Goal: Task Accomplishment & Management: Manage account settings

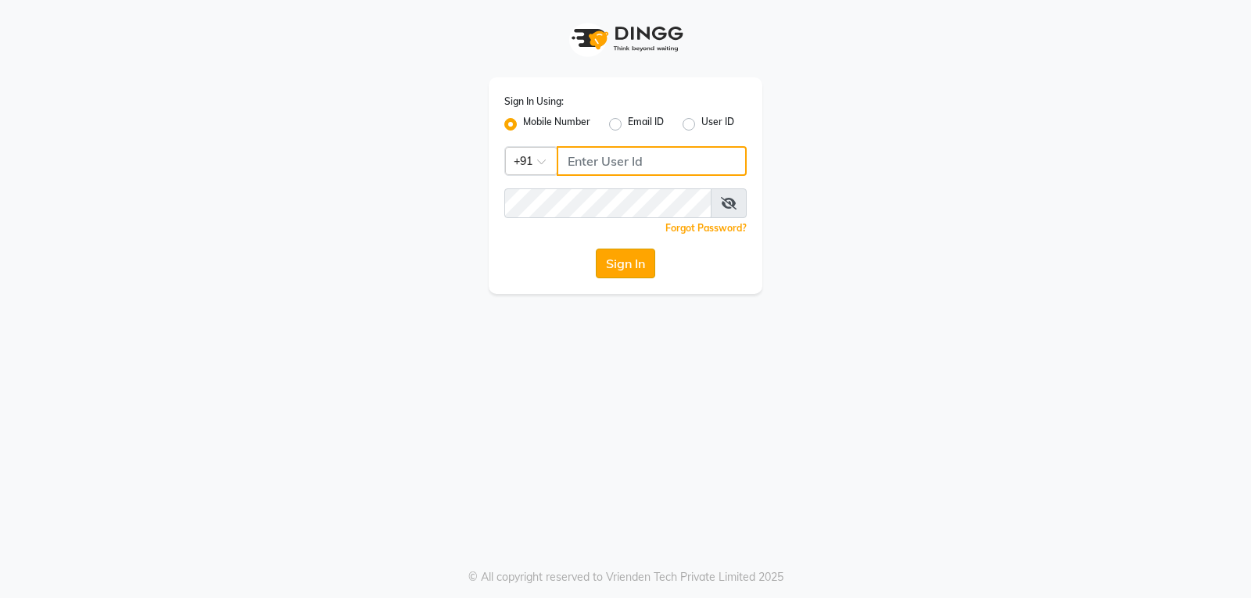
type input "141061400"
click at [636, 260] on button "Sign In" at bounding box center [625, 264] width 59 height 30
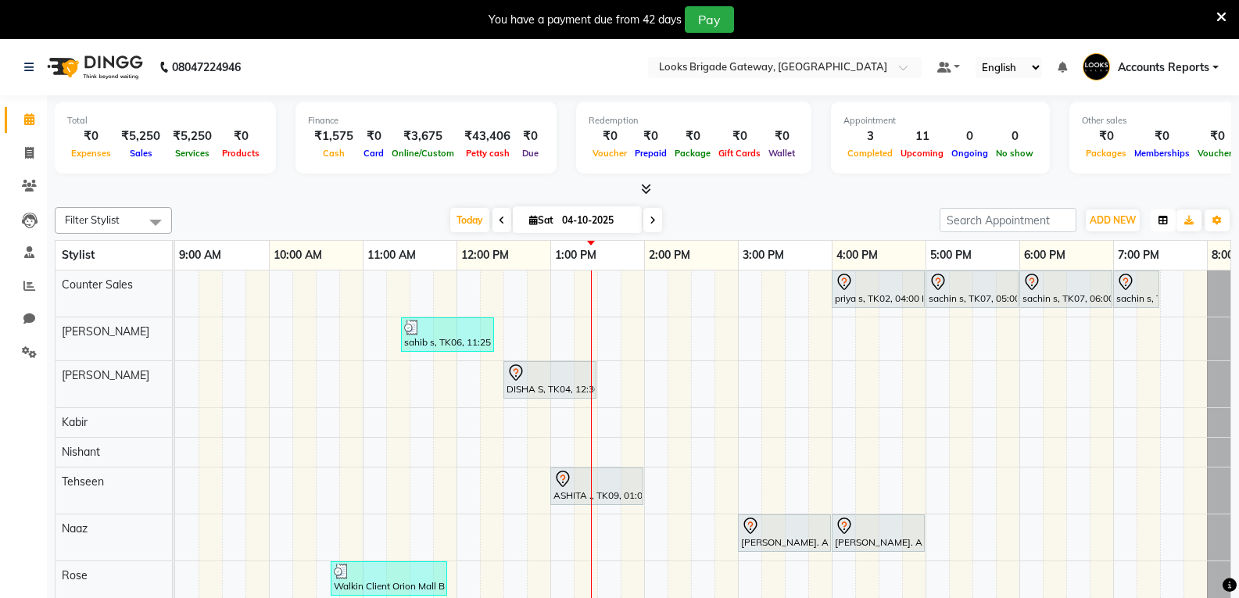
click at [1162, 213] on button "button" at bounding box center [1163, 221] width 25 height 22
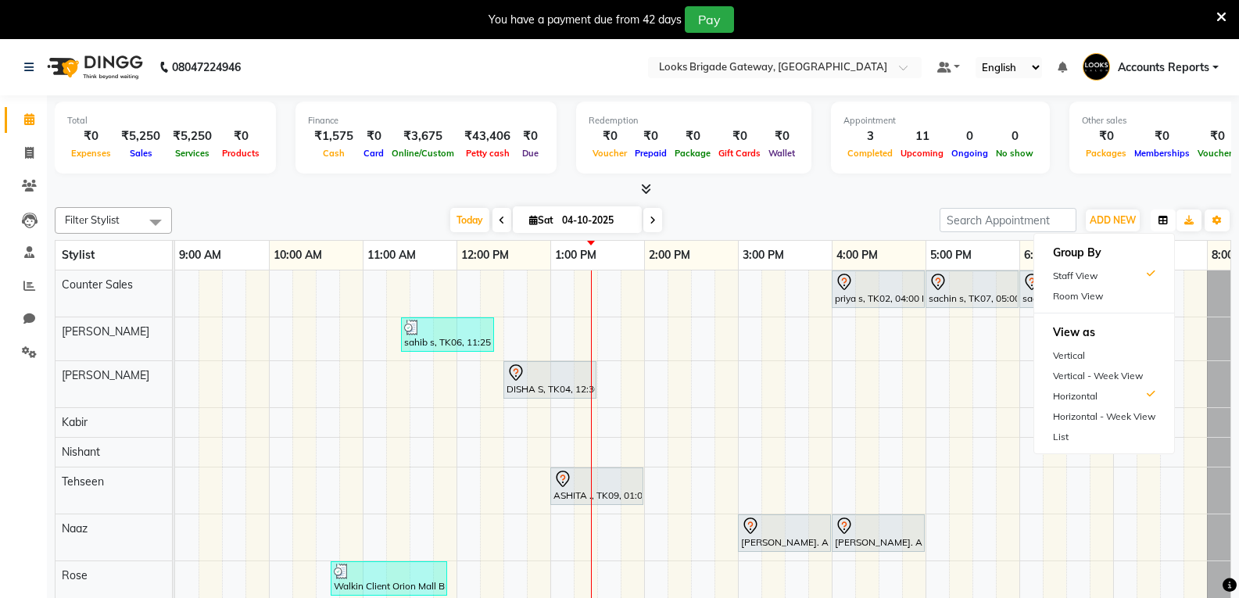
click at [1162, 213] on button "button" at bounding box center [1163, 221] width 25 height 22
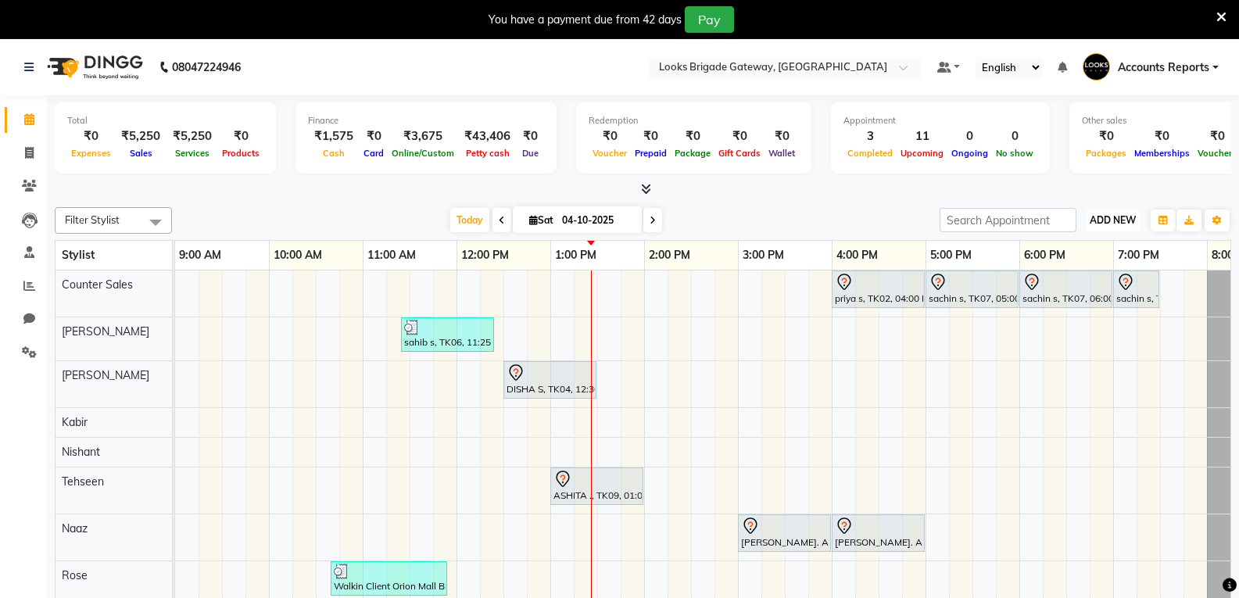
click at [1110, 218] on span "ADD NEW" at bounding box center [1113, 220] width 46 height 12
click at [1110, 216] on span "ADD NEW" at bounding box center [1113, 220] width 46 height 12
click at [38, 314] on span at bounding box center [29, 319] width 27 height 18
select select "100"
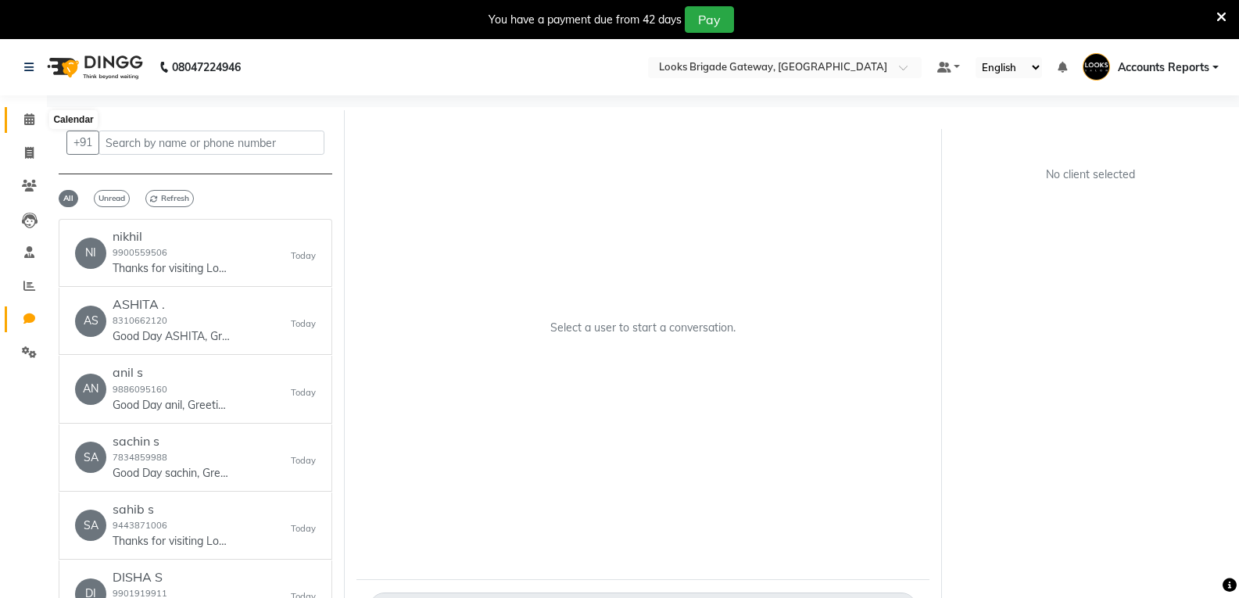
click at [33, 122] on icon at bounding box center [29, 119] width 10 height 12
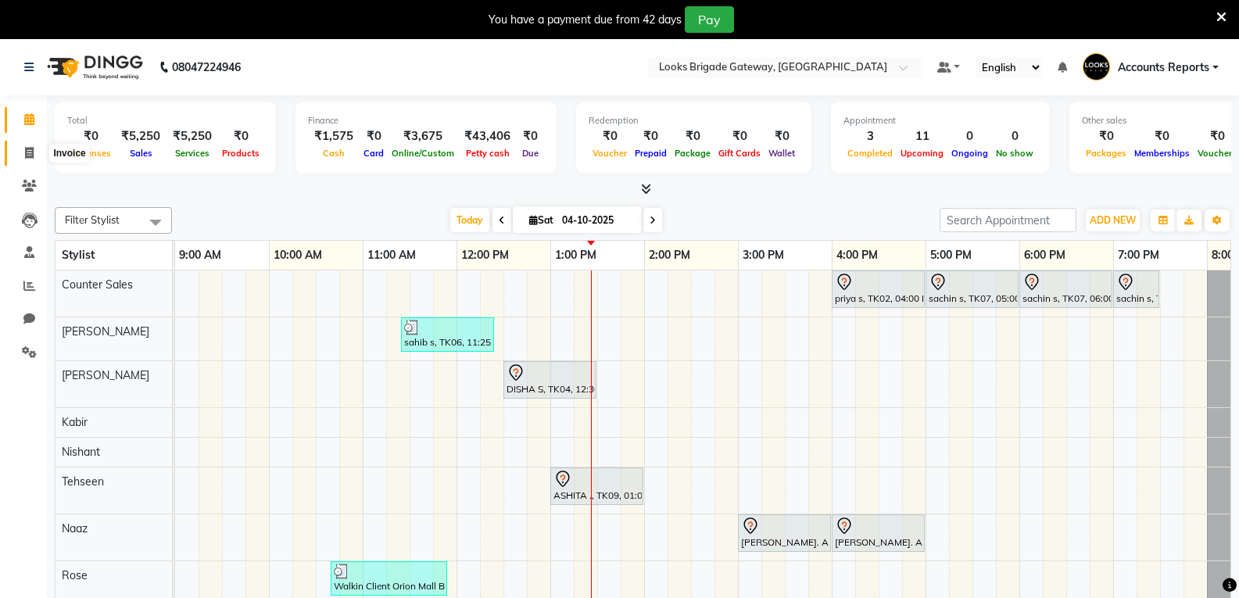
click at [28, 152] on icon at bounding box center [29, 153] width 9 height 12
select select "service"
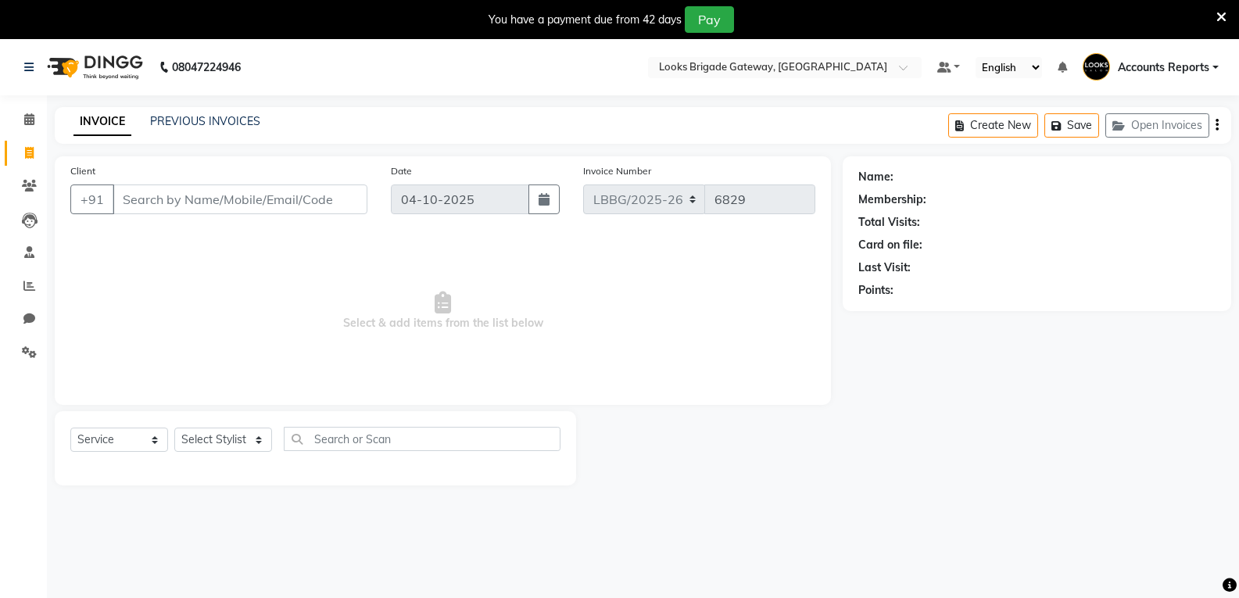
click at [862, 269] on div "Last Visit:" at bounding box center [885, 268] width 52 height 16
click at [156, 438] on select "Select Service Product Membership Package Voucher Prepaid Gift Card" at bounding box center [119, 440] width 98 height 24
click at [253, 440] on select "Select Stylist [PERSON_NAME] Counter Sales Inder_Asst [PERSON_NAME] [PERSON_NAM…" at bounding box center [223, 440] width 98 height 24
click at [386, 446] on input "text" at bounding box center [422, 439] width 277 height 24
click at [515, 358] on span "Select & add items from the list below" at bounding box center [442, 311] width 745 height 156
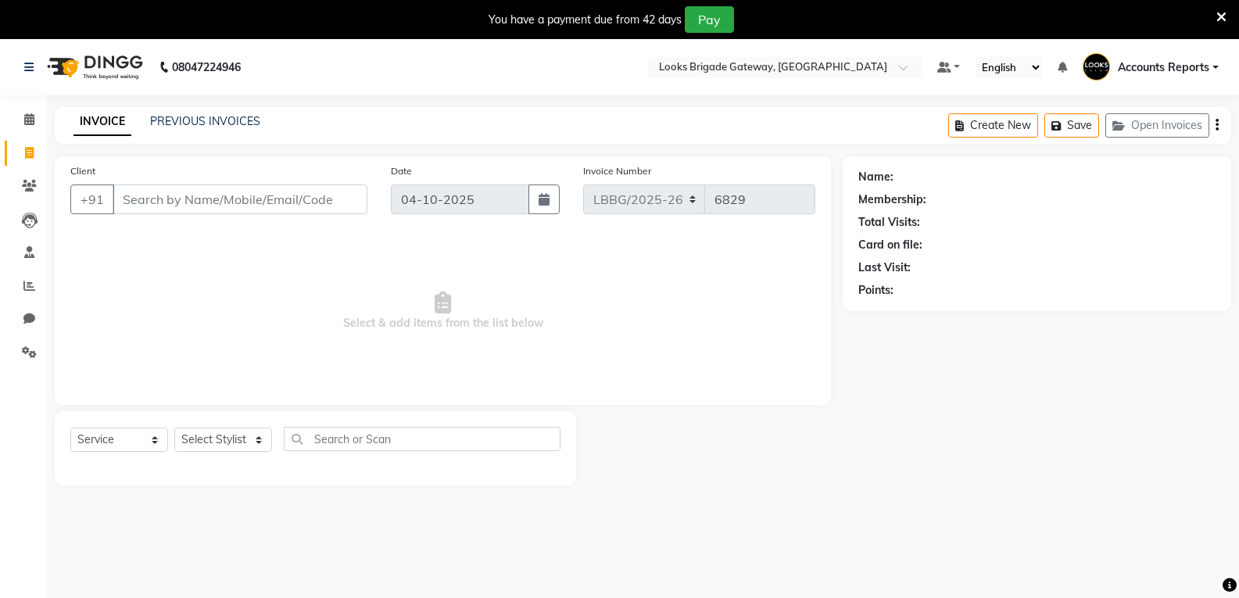
click at [564, 195] on div "Date [DATE]" at bounding box center [475, 195] width 192 height 64
click at [235, 122] on link "PREVIOUS INVOICES" at bounding box center [205, 121] width 110 height 14
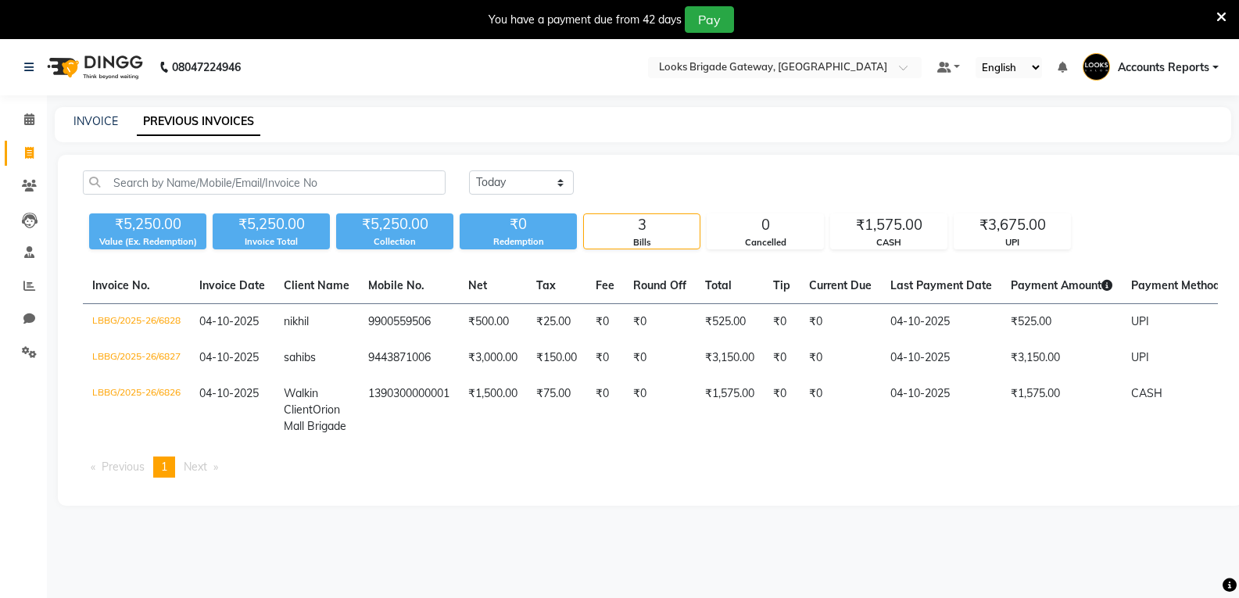
click at [628, 236] on div "Bills" at bounding box center [642, 242] width 116 height 13
click at [528, 181] on select "[DATE] [DATE] Custom Range" at bounding box center [521, 182] width 105 height 24
select select "range"
click at [469, 170] on select "[DATE] [DATE] Custom Range" at bounding box center [521, 182] width 105 height 24
click at [693, 188] on input "04-10-2025" at bounding box center [648, 183] width 109 height 22
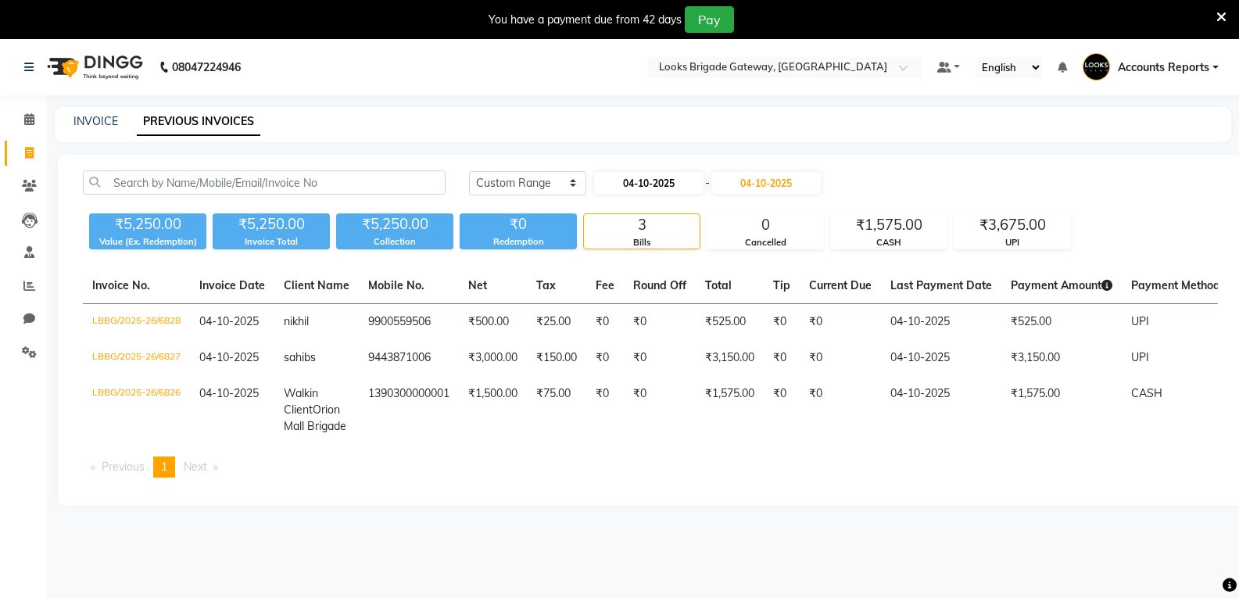
select select "10"
select select "2025"
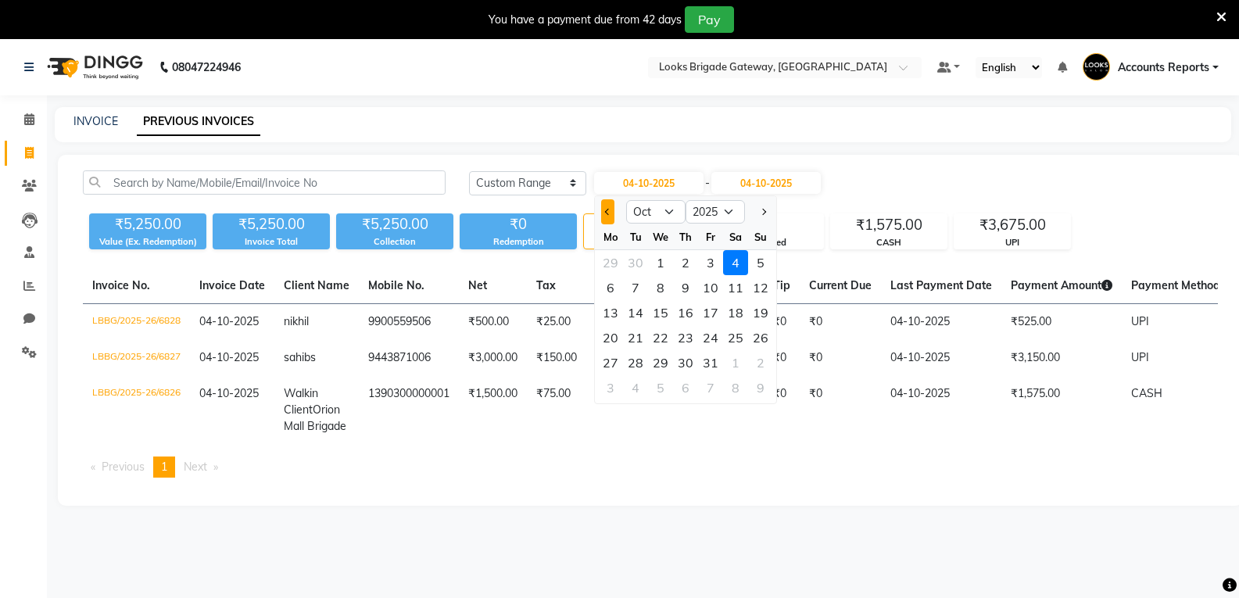
click at [606, 216] on button "Previous month" at bounding box center [607, 211] width 13 height 25
select select "9"
click at [615, 256] on div "1" at bounding box center [610, 262] width 25 height 25
type input "01-09-2025"
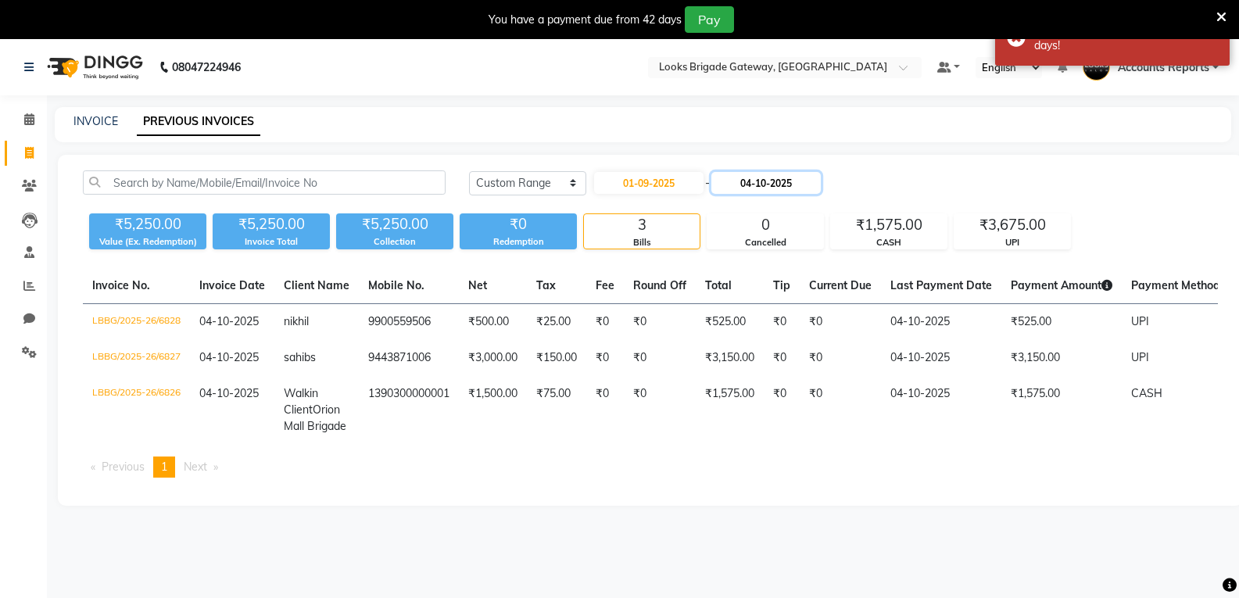
click at [821, 177] on input "04-10-2025" at bounding box center [766, 183] width 109 height 22
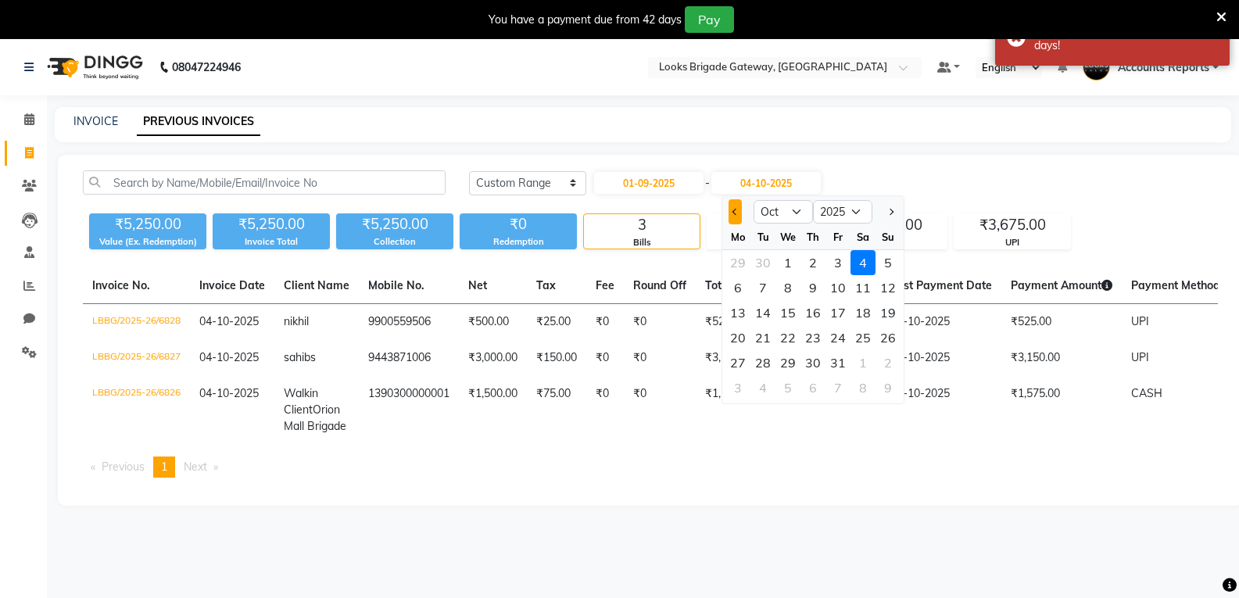
click at [734, 211] on span "Previous month" at bounding box center [736, 212] width 6 height 6
select select "9"
click at [756, 360] on div "30" at bounding box center [763, 362] width 25 height 25
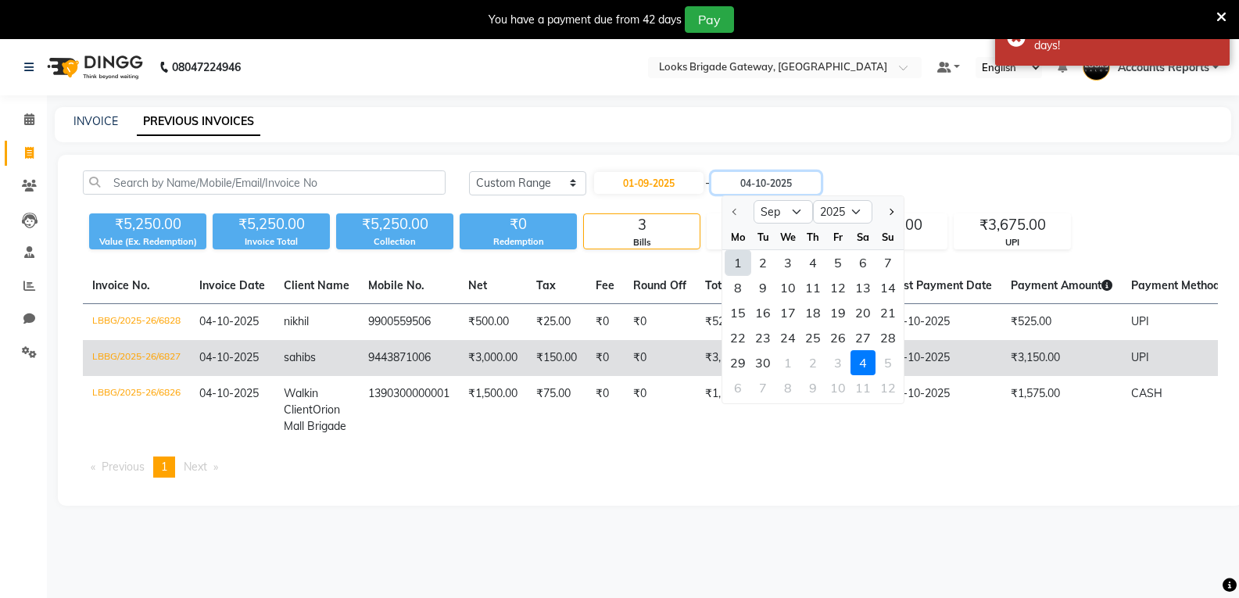
type input "30-09-2025"
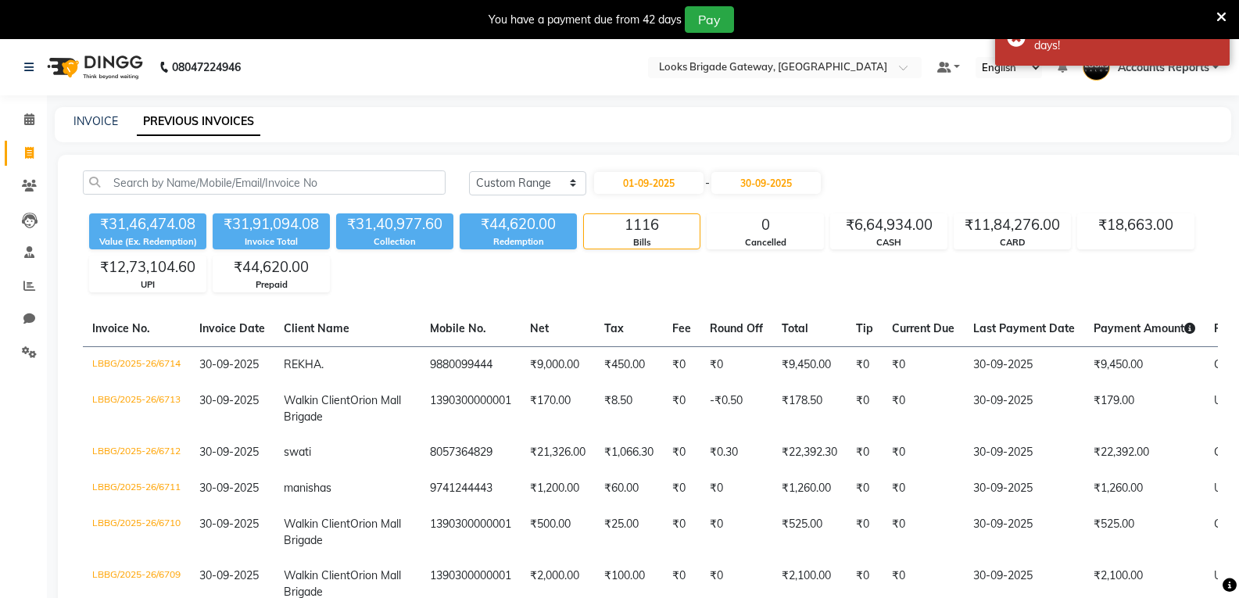
click at [707, 289] on div "₹31,46,474.08 Value (Ex. Redemption) ₹31,91,094.08 Invoice Total ₹31,40,977.60 …" at bounding box center [650, 249] width 1135 height 85
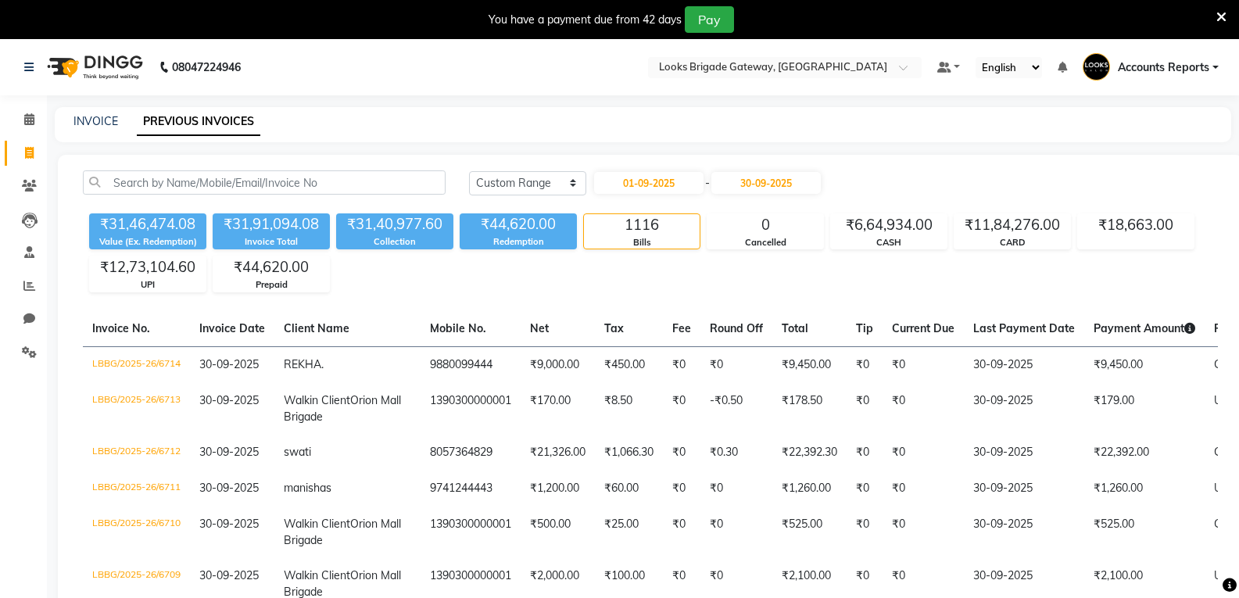
click at [654, 231] on div "1116" at bounding box center [642, 225] width 116 height 22
click at [749, 224] on div "0" at bounding box center [766, 225] width 116 height 22
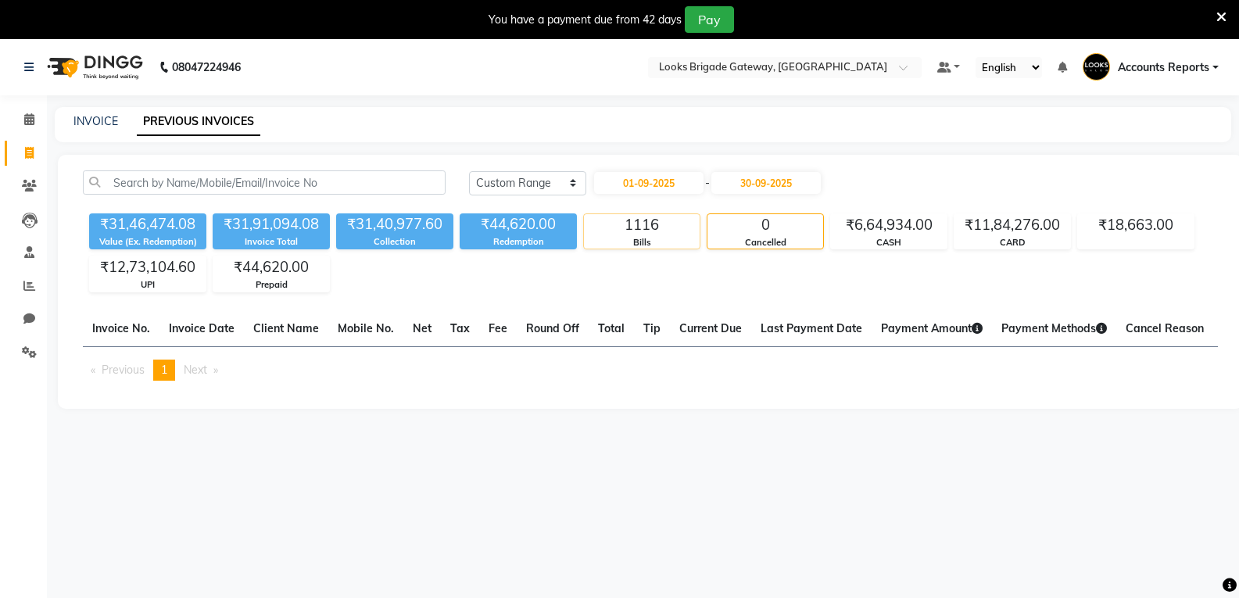
click at [633, 231] on div "1116" at bounding box center [642, 225] width 116 height 22
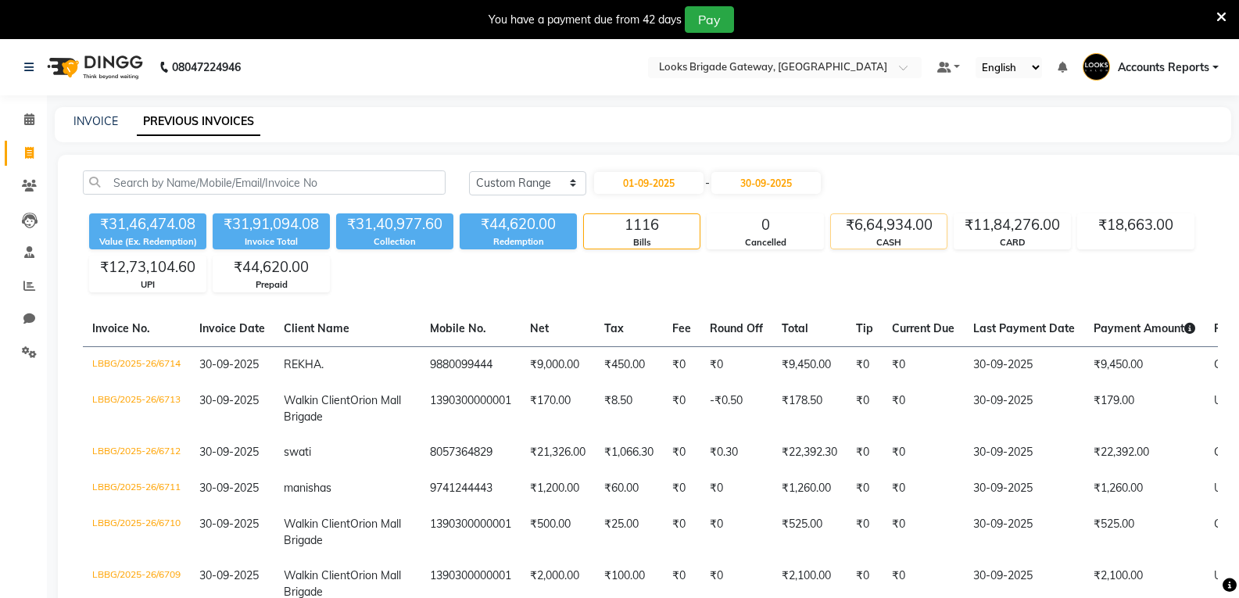
click at [873, 237] on div "CASH" at bounding box center [889, 242] width 116 height 13
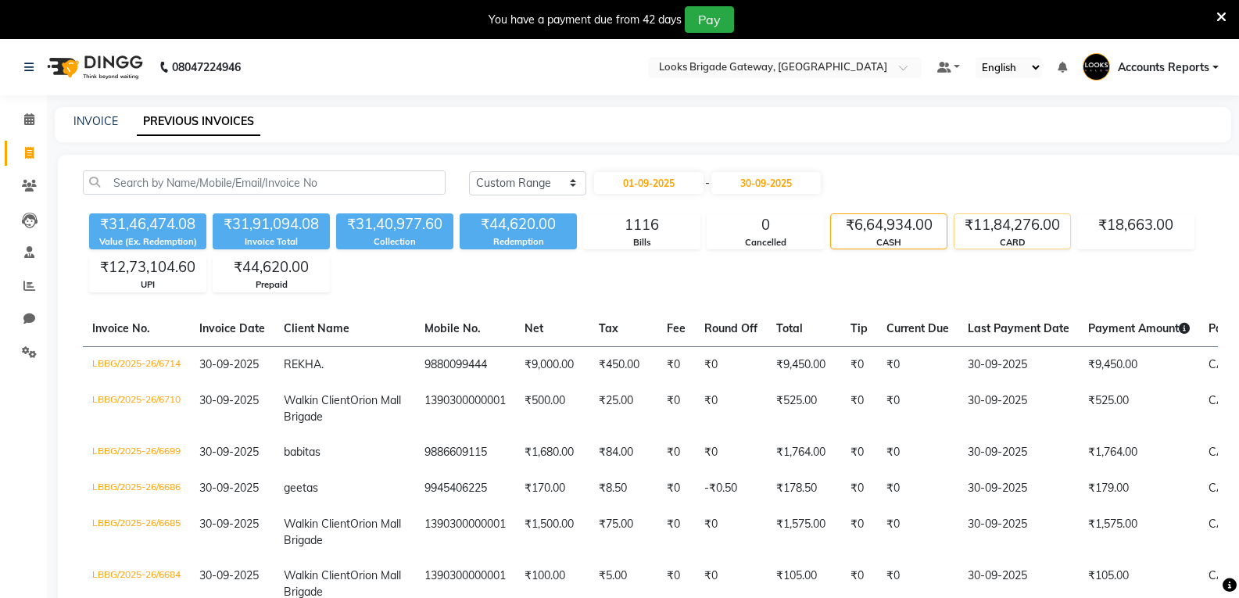
click at [1011, 239] on div "CARD" at bounding box center [1013, 242] width 116 height 13
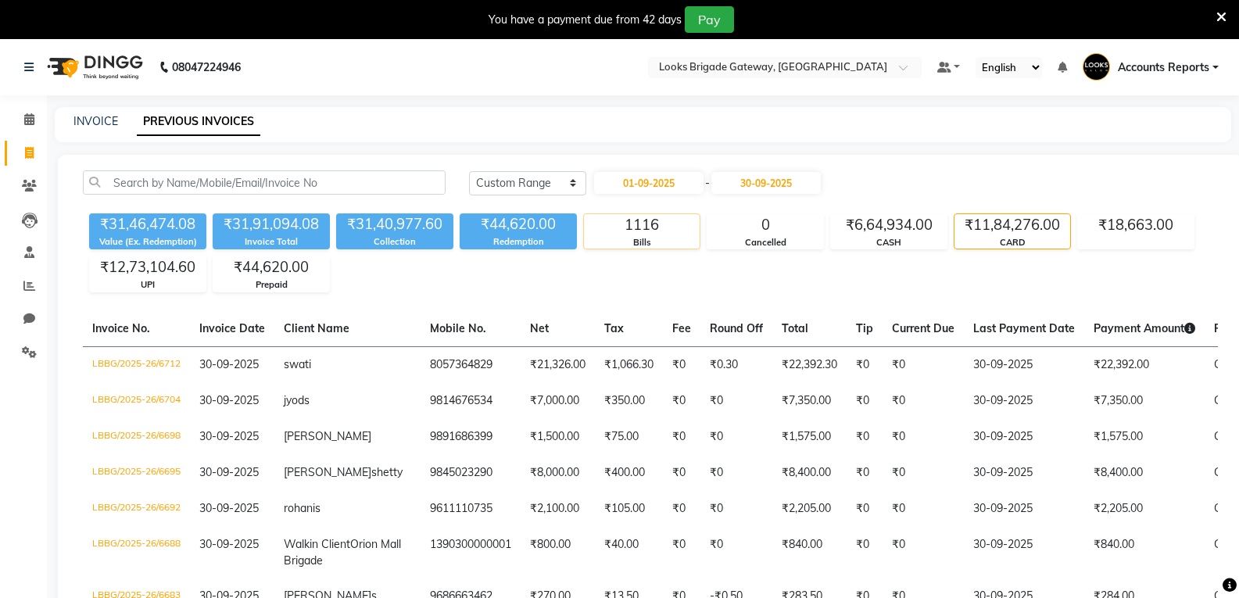
click at [654, 230] on div "1116" at bounding box center [642, 225] width 116 height 22
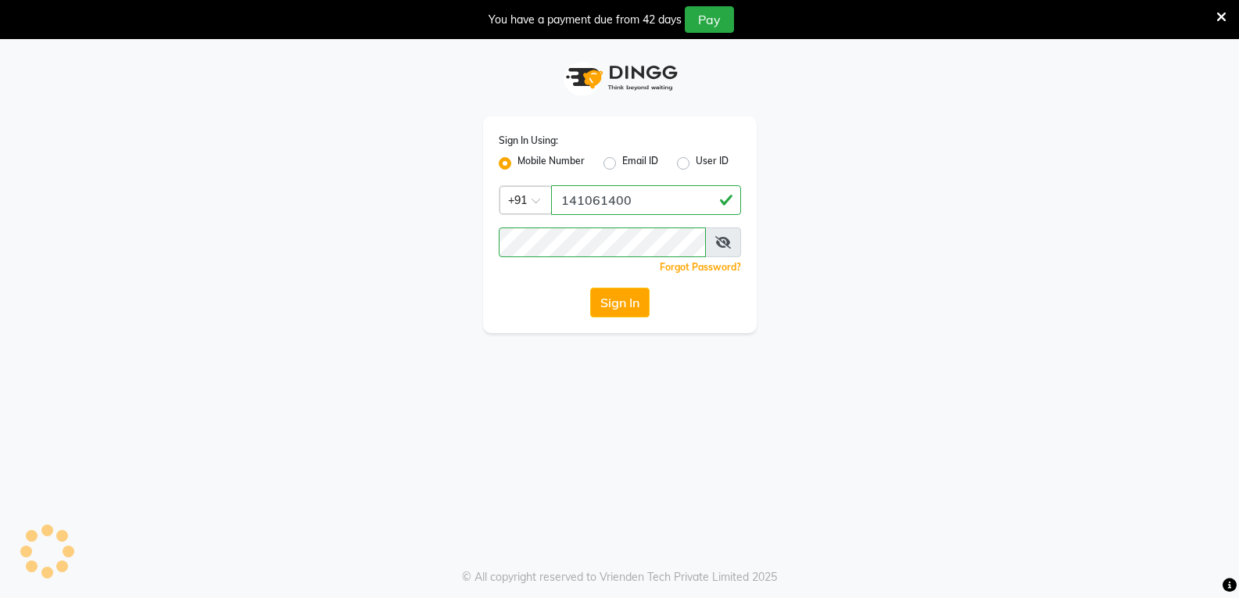
click at [1205, 325] on app-login "Sign In Using: Mobile Number Email ID User ID Country Code × [PHONE_NUMBER] Rem…" at bounding box center [619, 186] width 1239 height 294
click at [616, 296] on button "Sign In" at bounding box center [619, 303] width 59 height 30
